Goal: Navigation & Orientation: Find specific page/section

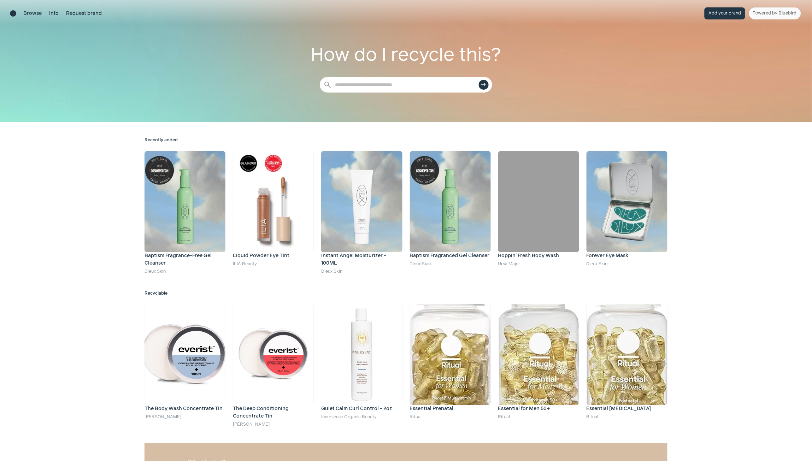
click at [723, 15] on button "Add your brand" at bounding box center [725, 13] width 41 height 12
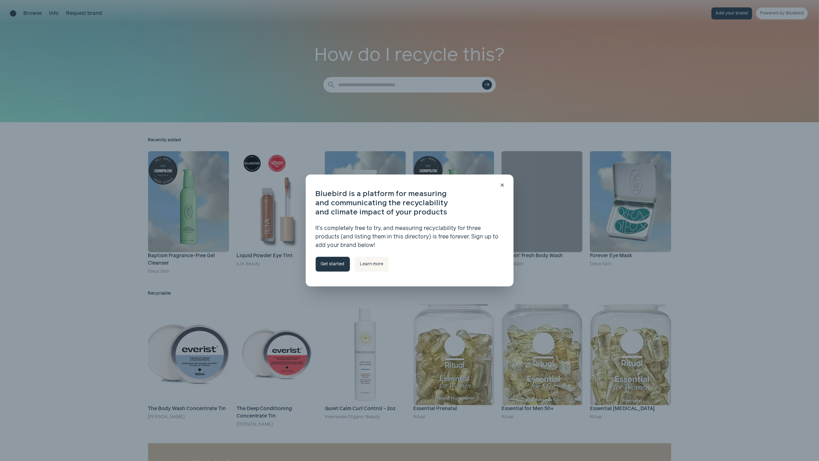
click at [331, 267] on link "Get started" at bounding box center [333, 264] width 34 height 15
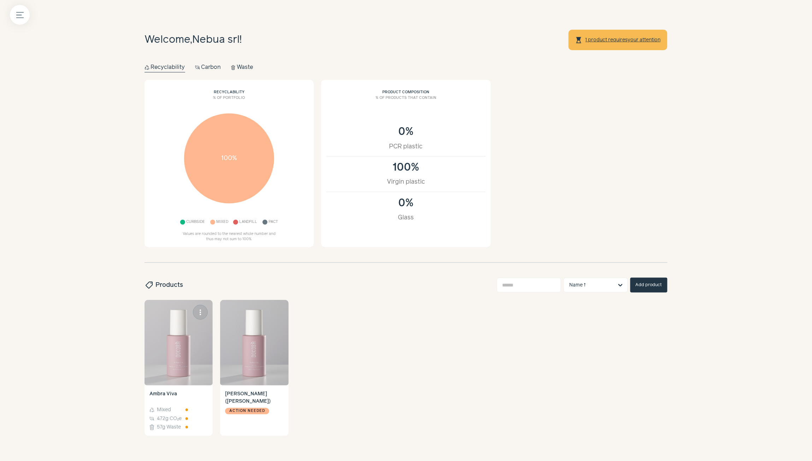
click at [173, 326] on img at bounding box center [179, 343] width 68 height 86
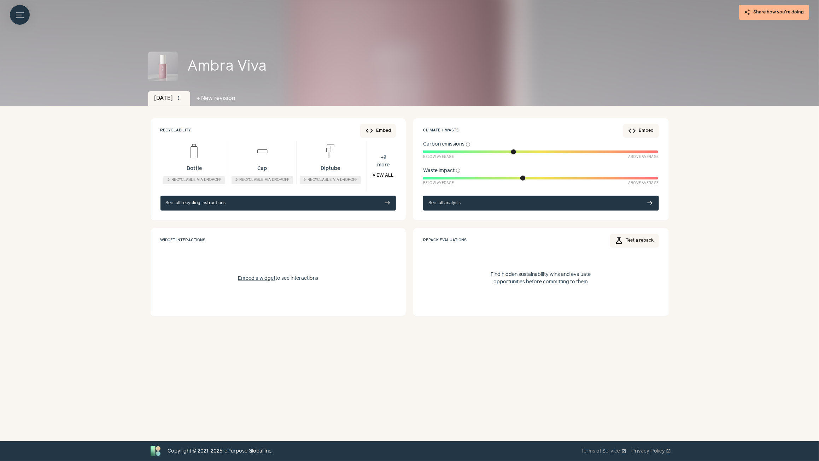
click at [386, 159] on span "+ 2" at bounding box center [383, 157] width 12 height 7
click at [386, 176] on link "View all" at bounding box center [383, 176] width 21 height 6
